Goal: Task Accomplishment & Management: Manage account settings

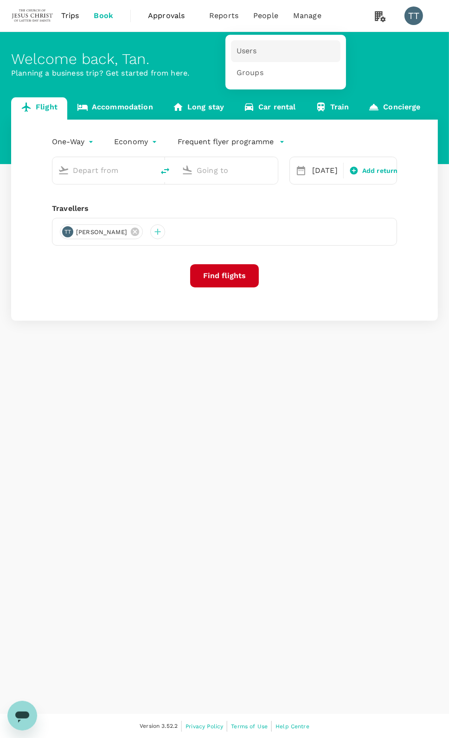
click at [257, 49] on link "Users" at bounding box center [285, 51] width 109 height 22
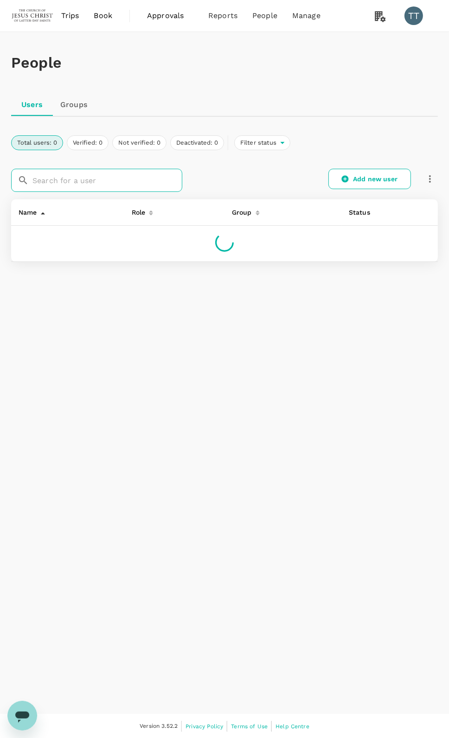
click at [98, 179] on input "text" at bounding box center [107, 180] width 150 height 23
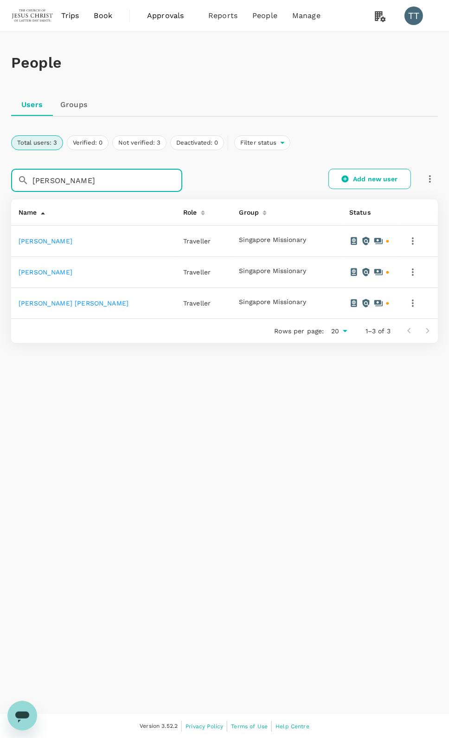
type input "[PERSON_NAME]"
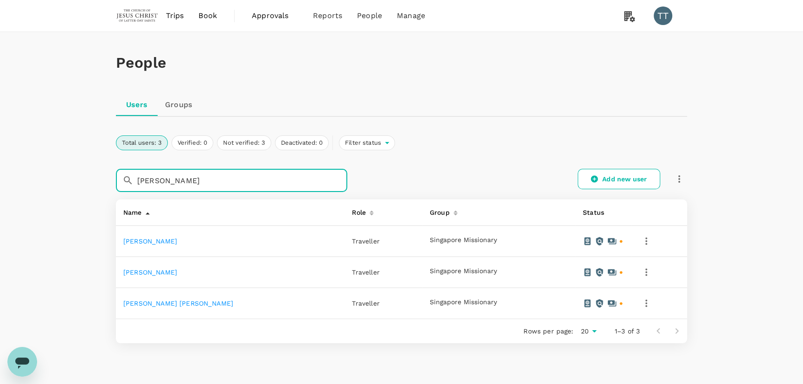
click at [448, 237] on icon "button" at bounding box center [646, 241] width 11 height 11
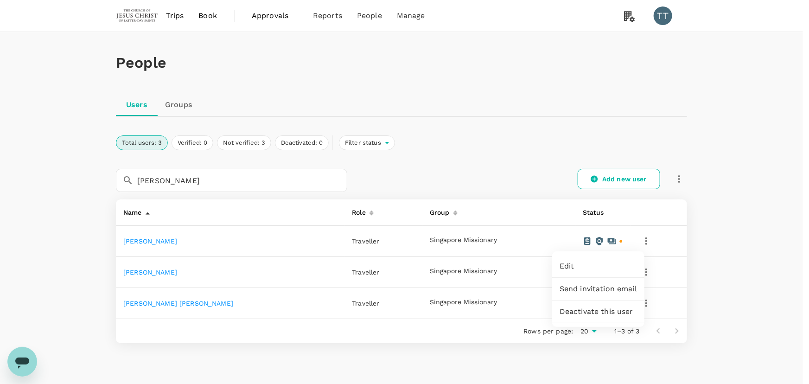
click at [448, 249] on div at bounding box center [404, 192] width 809 height 384
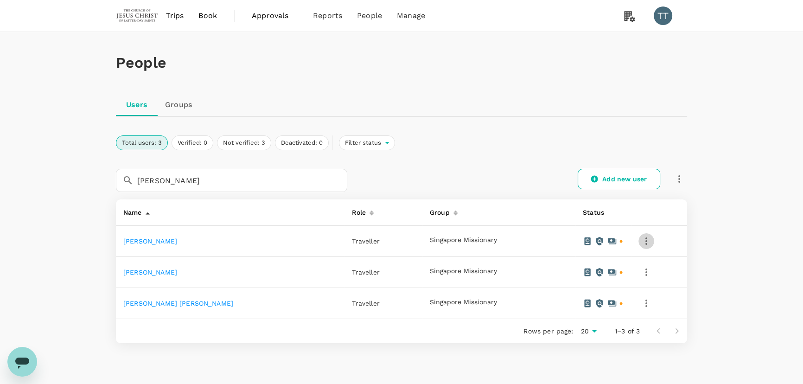
click at [448, 242] on icon "button" at bounding box center [646, 241] width 11 height 11
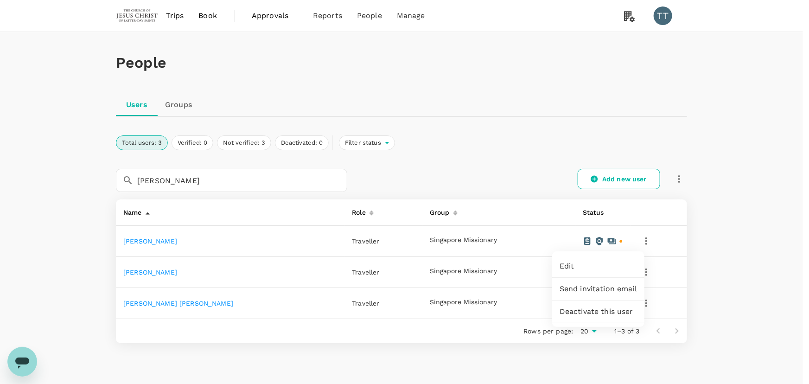
click at [448, 248] on div at bounding box center [404, 192] width 809 height 384
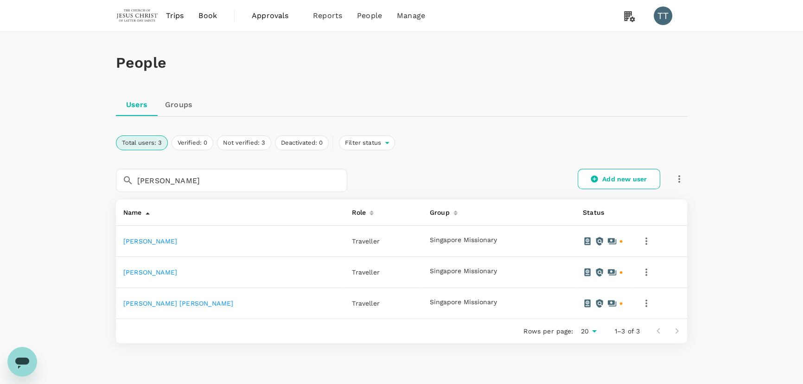
click at [160, 237] on link "[PERSON_NAME]" at bounding box center [150, 240] width 54 height 7
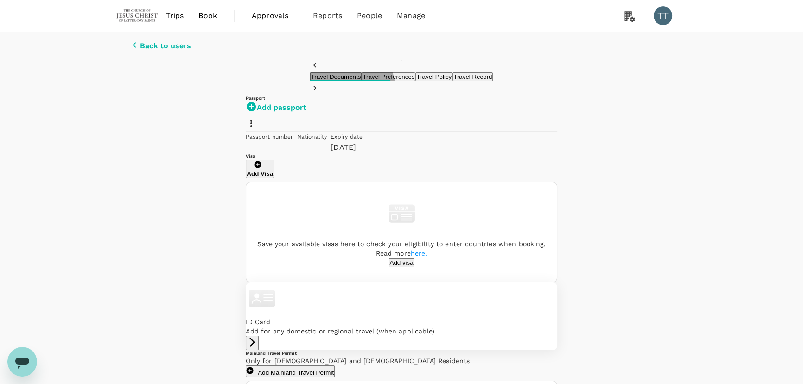
click at [362, 81] on button "Travel Preferences" at bounding box center [389, 76] width 54 height 9
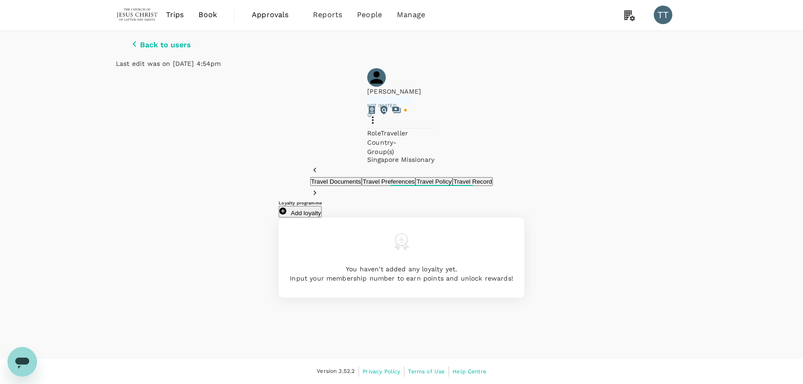
scroll to position [46, 0]
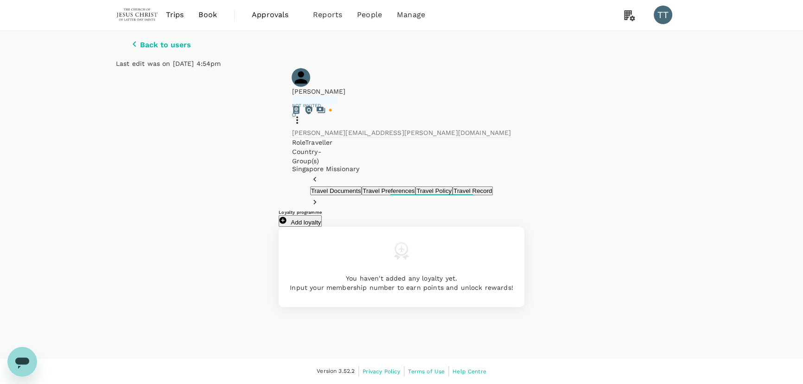
click at [310, 186] on button "Travel Documents" at bounding box center [336, 190] width 52 height 9
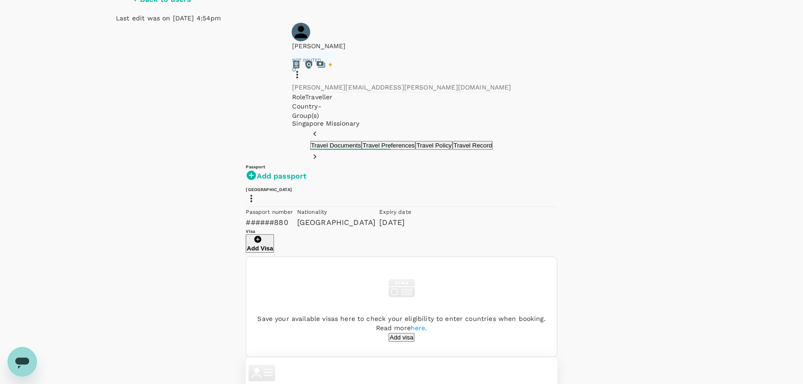
click at [154, 4] on p "Back to users" at bounding box center [165, -1] width 51 height 8
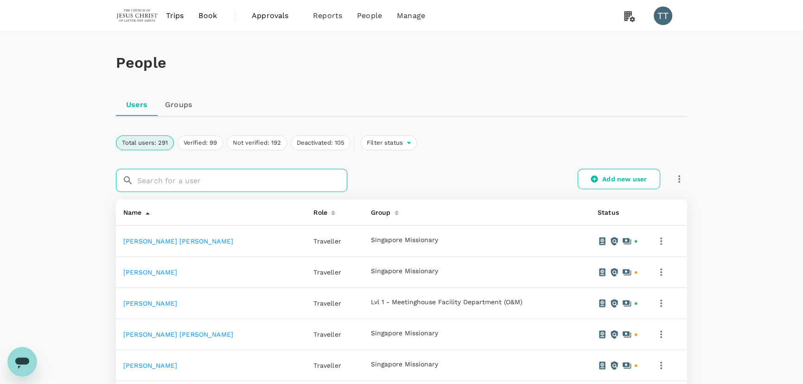
click at [251, 179] on input "text" at bounding box center [242, 180] width 210 height 23
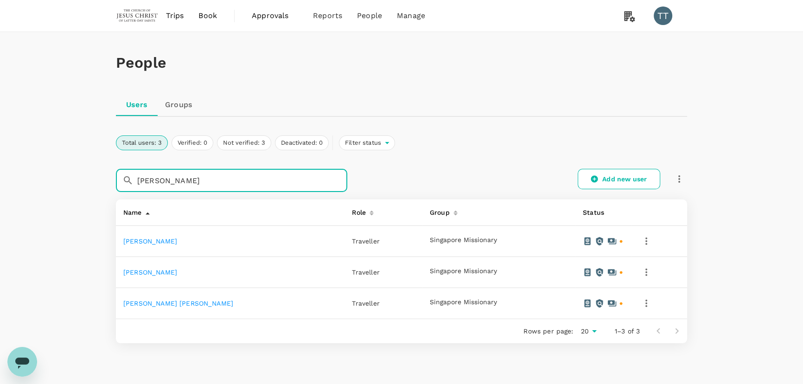
type input "[PERSON_NAME]"
click at [448, 242] on icon "button" at bounding box center [646, 241] width 11 height 11
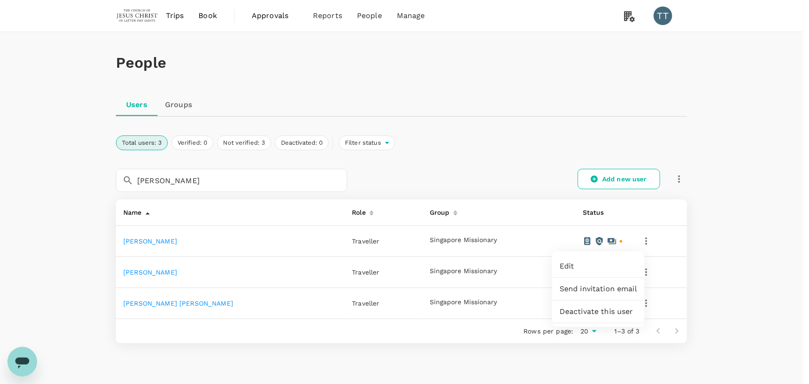
click at [448, 290] on span "Send invitation email" at bounding box center [598, 288] width 77 height 11
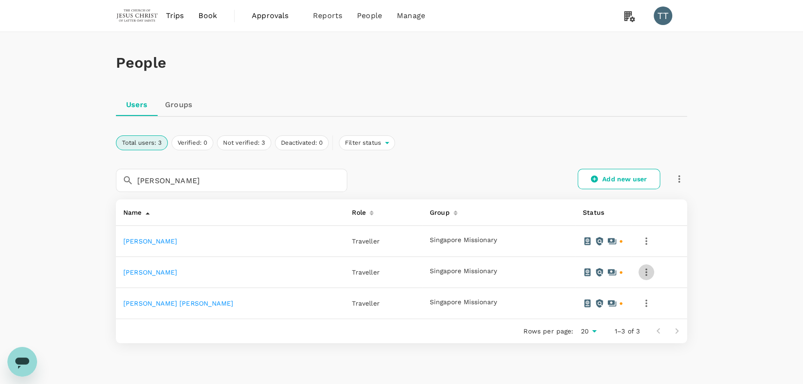
click at [448, 274] on icon "button" at bounding box center [646, 272] width 11 height 11
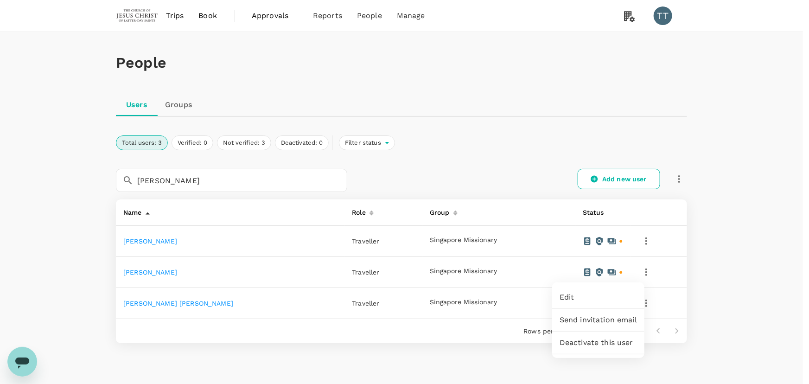
click at [448, 318] on span "Send invitation email" at bounding box center [598, 319] width 77 height 11
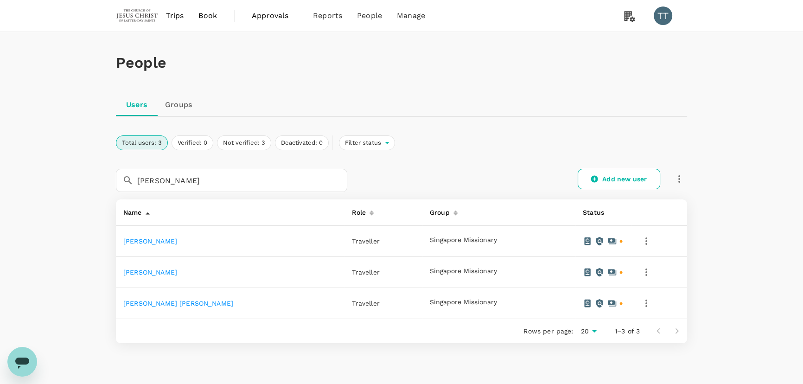
click at [448, 311] on div "People Users Groups Total users: 3 Verified: 0 Not verified: 3 Deactivated: 0 F…" at bounding box center [401, 217] width 803 height 370
